Goal: Information Seeking & Learning: Understand process/instructions

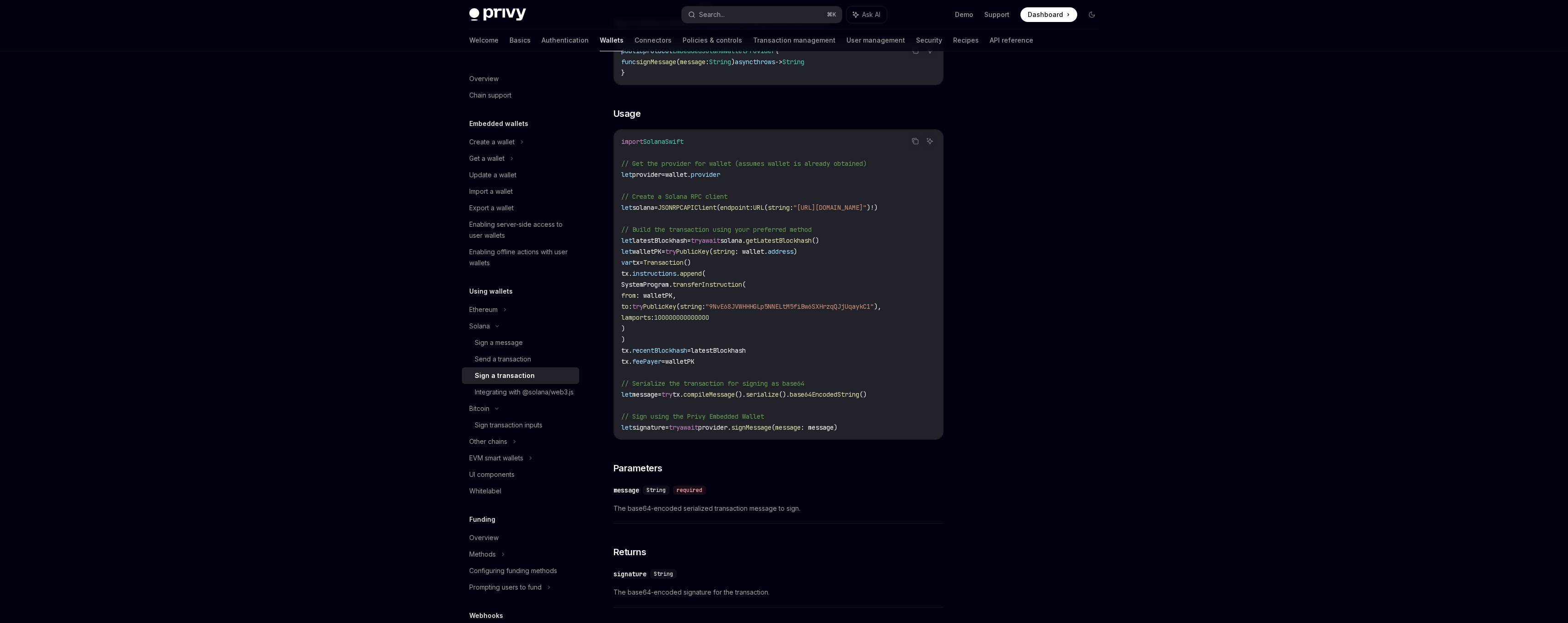
scroll to position [0, 54]
click at [394, 177] on div "Privy Docs home page Search... ⌘ K Ask AI Demo Support Dashboard Dashboard Sear…" at bounding box center [784, 292] width 1568 height 911
click at [346, 288] on div "Privy Docs home page Search... ⌘ K Ask AI Demo Support Dashboard Dashboard Sear…" at bounding box center [784, 292] width 1568 height 911
click at [368, 355] on div "Privy Docs home page Search... ⌘ K Ask AI Demo Support Dashboard Dashboard Sear…" at bounding box center [784, 292] width 1568 height 911
click at [493, 359] on div "Send a transaction" at bounding box center [503, 359] width 56 height 11
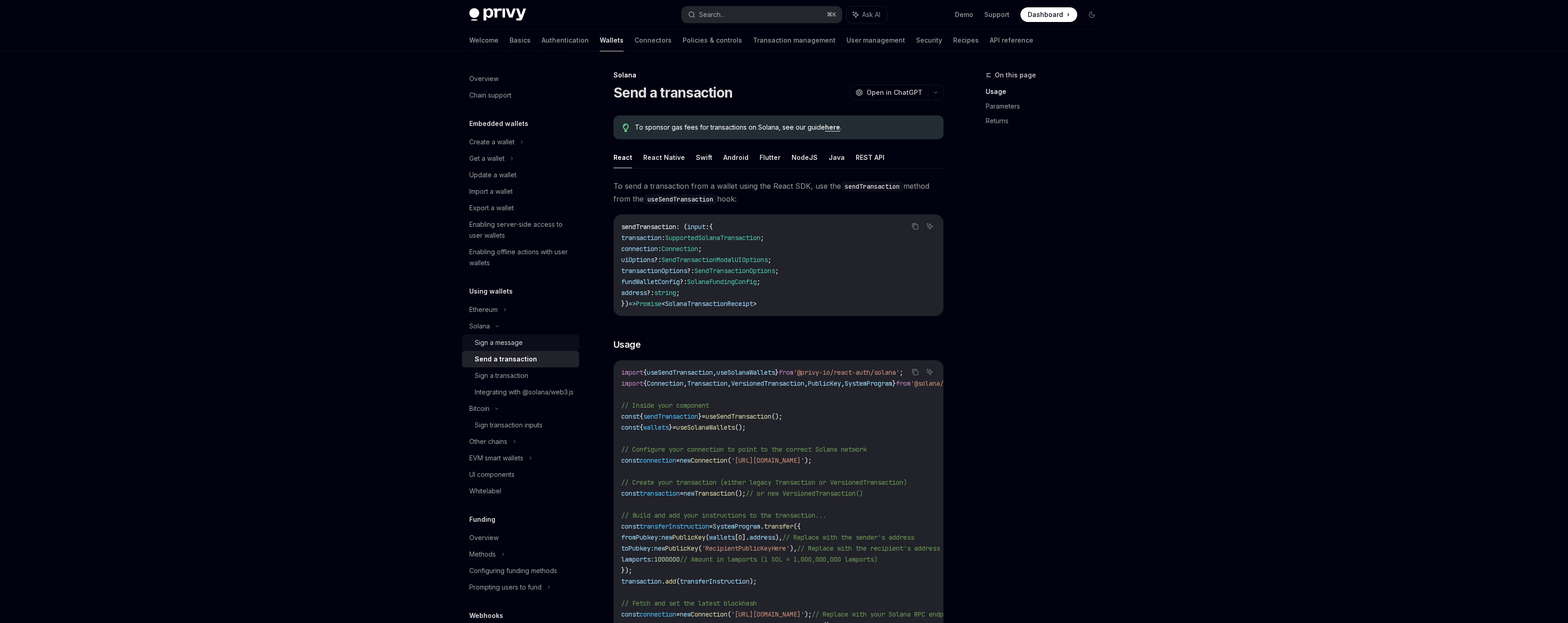
click at [484, 343] on div "Sign a message" at bounding box center [499, 343] width 48 height 11
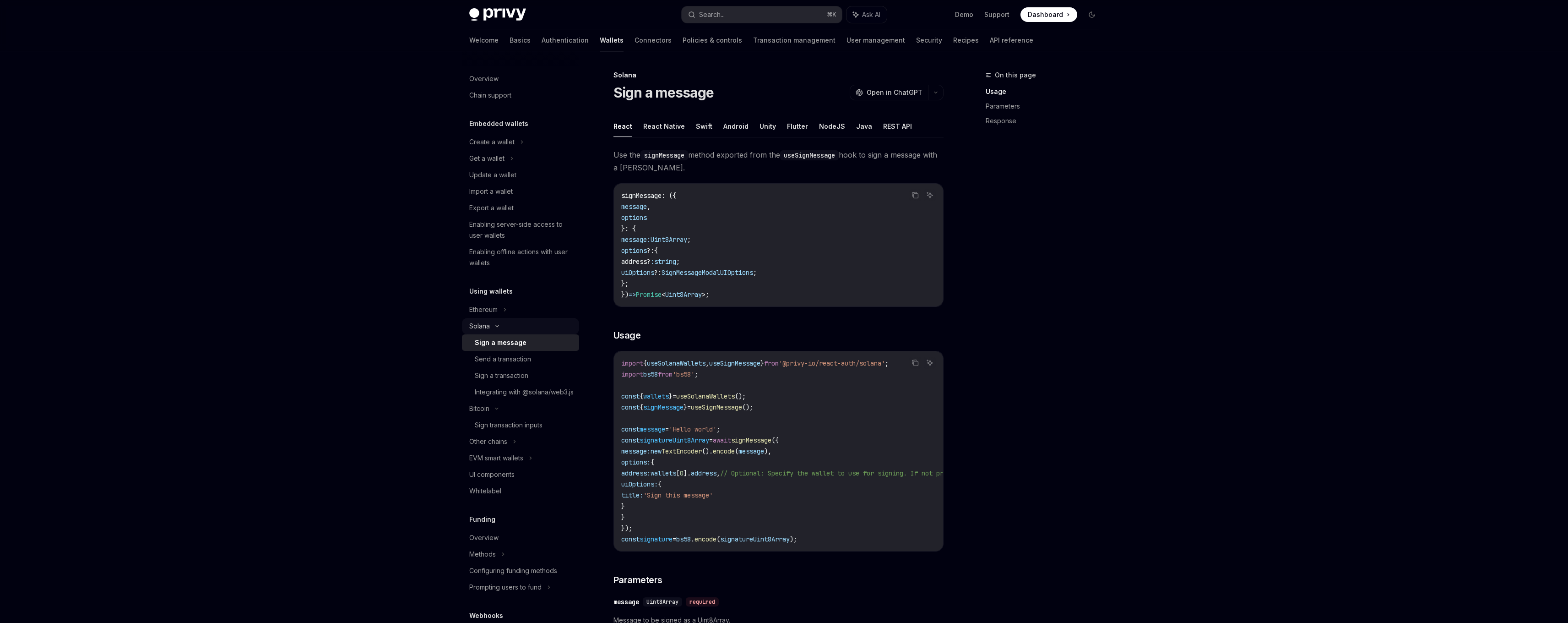
click at [493, 327] on icon at bounding box center [498, 326] width 11 height 4
click at [493, 167] on div "Solana" at bounding box center [521, 158] width 117 height 16
click at [490, 355] on div "Send a transaction" at bounding box center [503, 359] width 56 height 11
type textarea "*"
